Goal: Task Accomplishment & Management: Complete application form

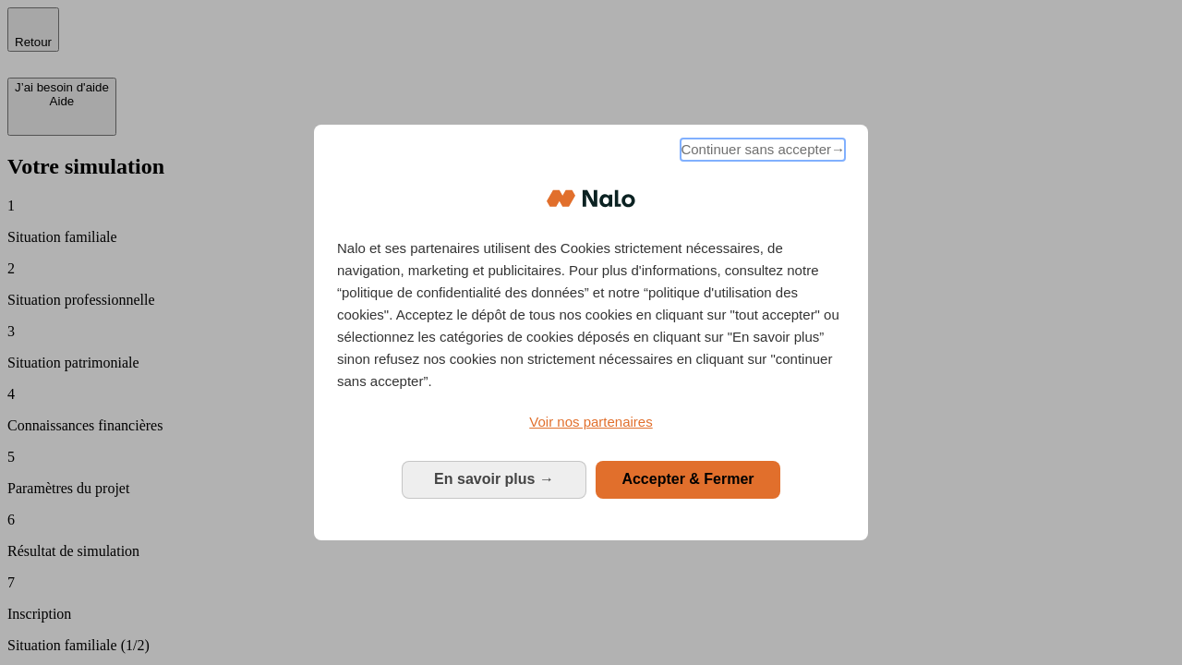
click at [761, 152] on span "Continuer sans accepter →" at bounding box center [763, 150] width 164 height 22
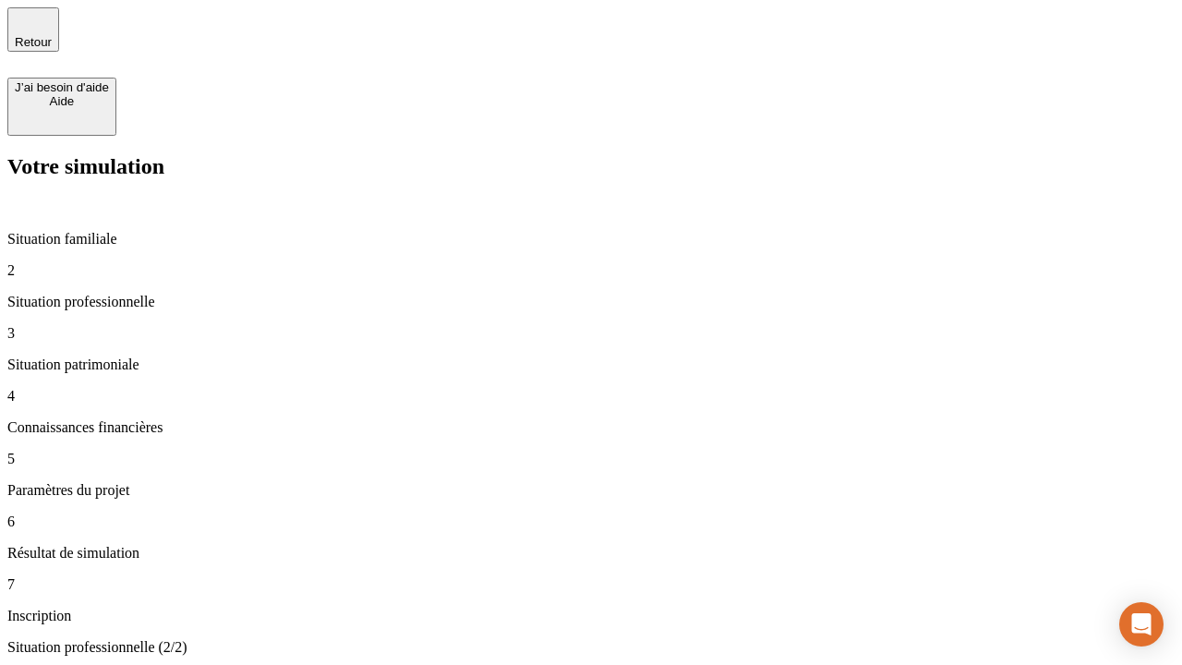
type input "30 000"
type input "40 000"
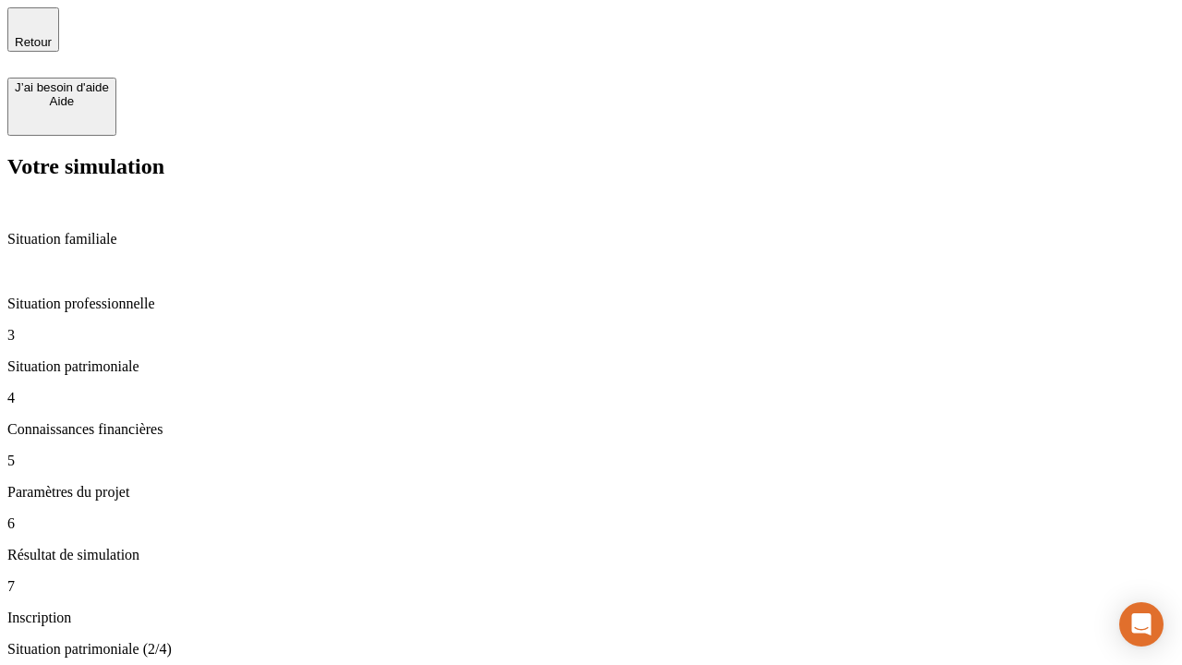
type input "1 100"
type input "20"
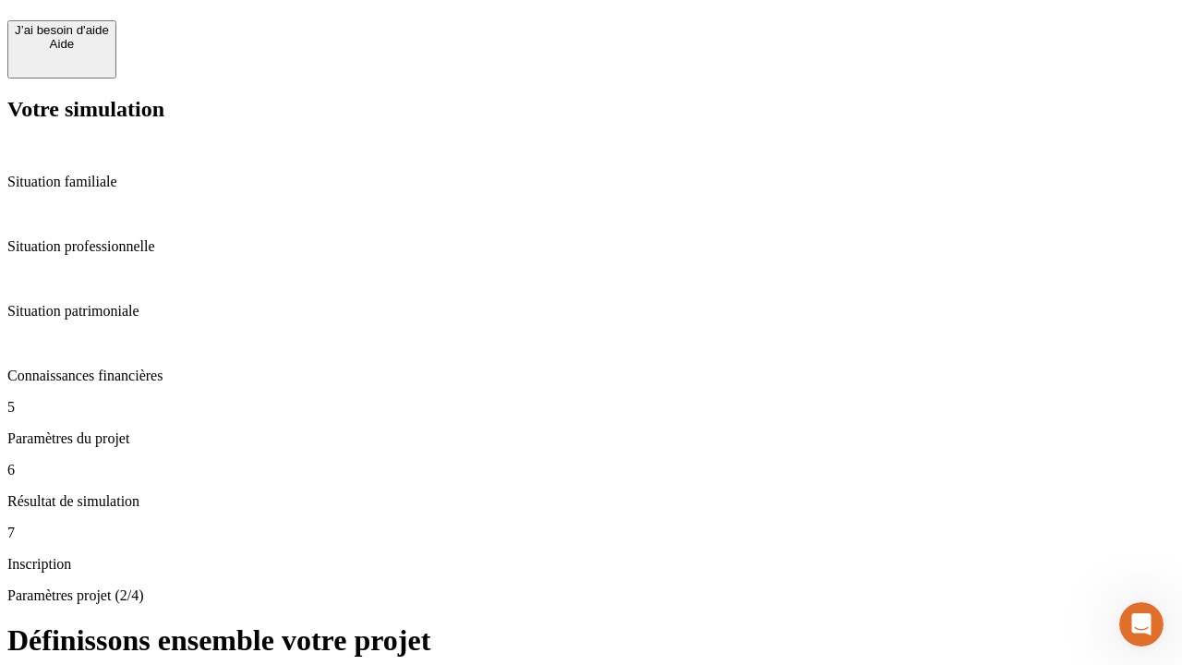
scroll to position [18, 0]
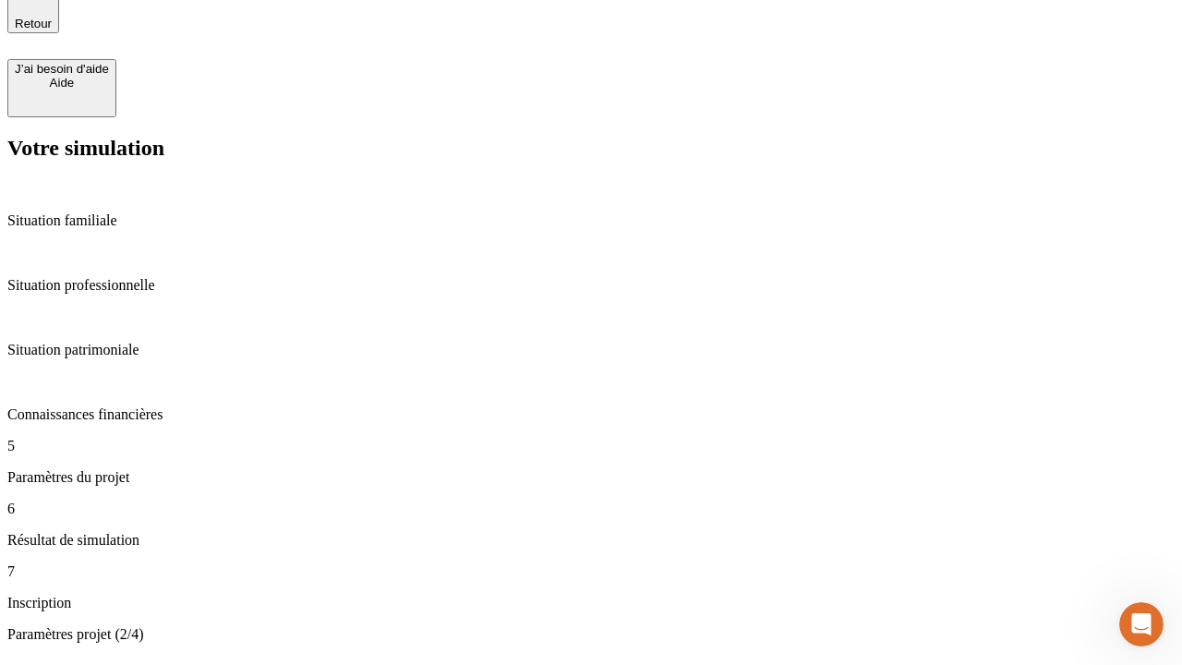
type input "40"
type input "62"
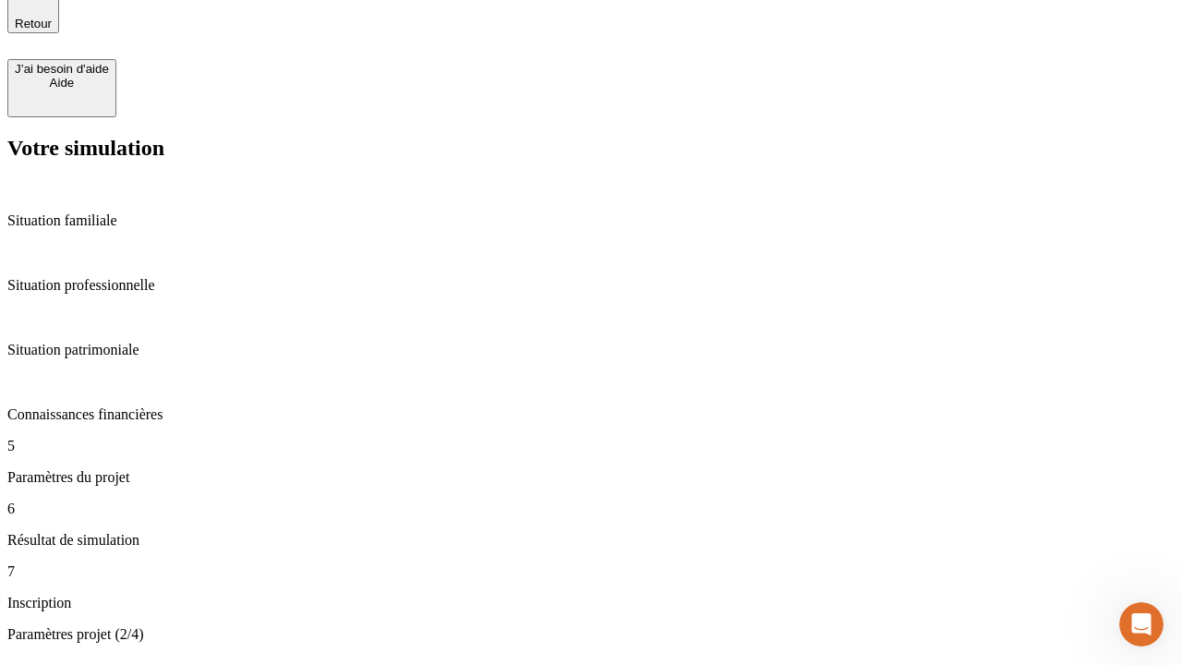
type input "50 000"
type input "640"
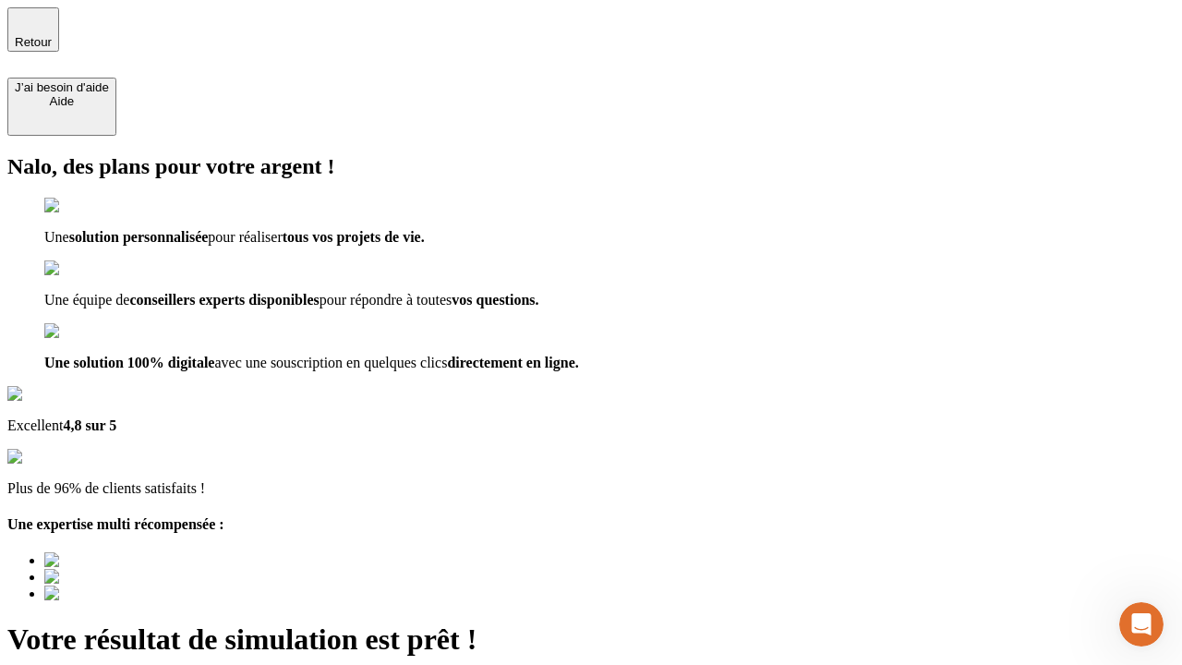
type input "[EMAIL_ADDRESS][DOMAIN_NAME]"
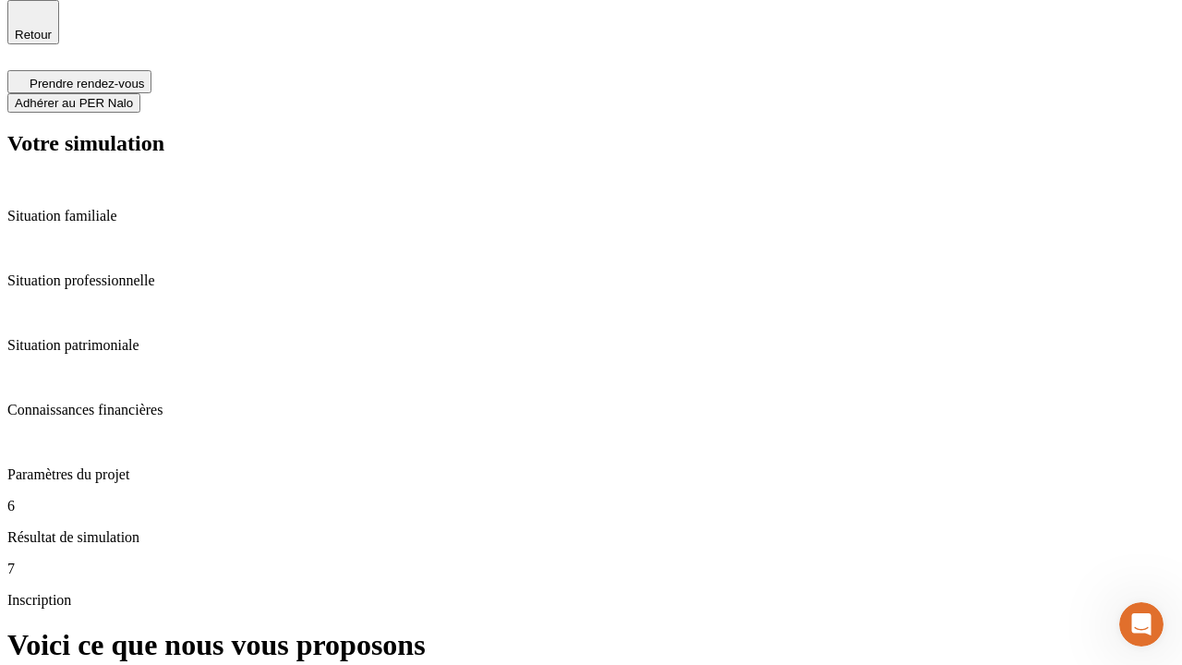
click at [133, 96] on span "Adhérer au PER Nalo" at bounding box center [74, 103] width 118 height 14
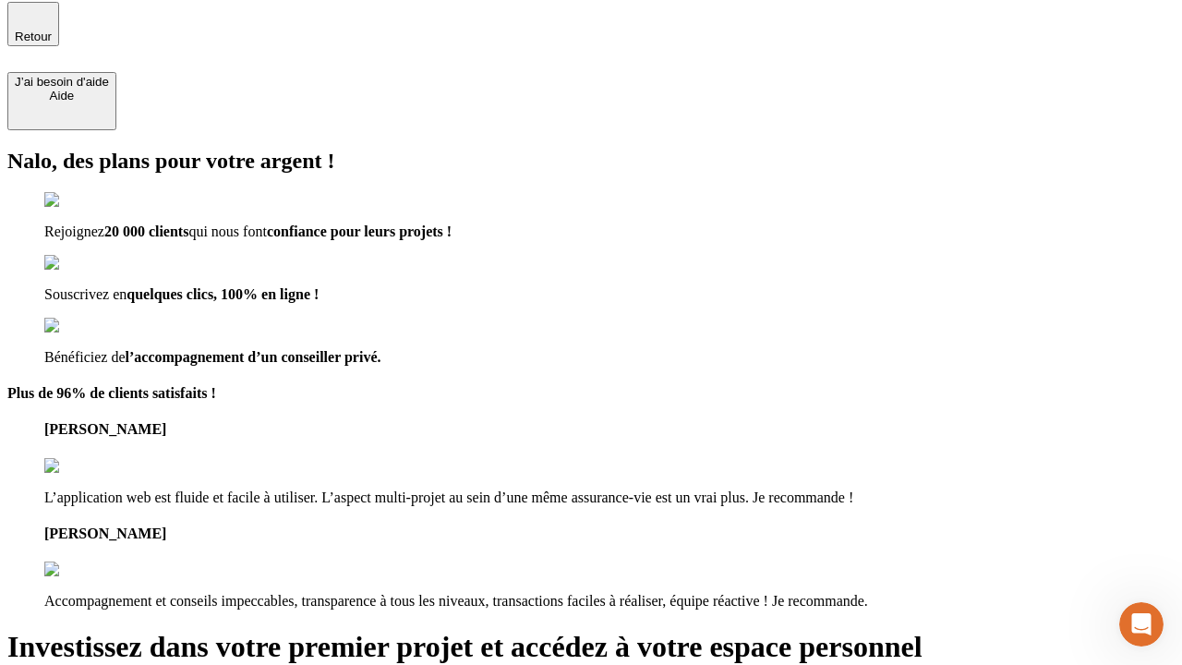
type input "[PERSON_NAME][EMAIL_ADDRESS][DOMAIN_NAME]"
